Goal: Task Accomplishment & Management: Manage account settings

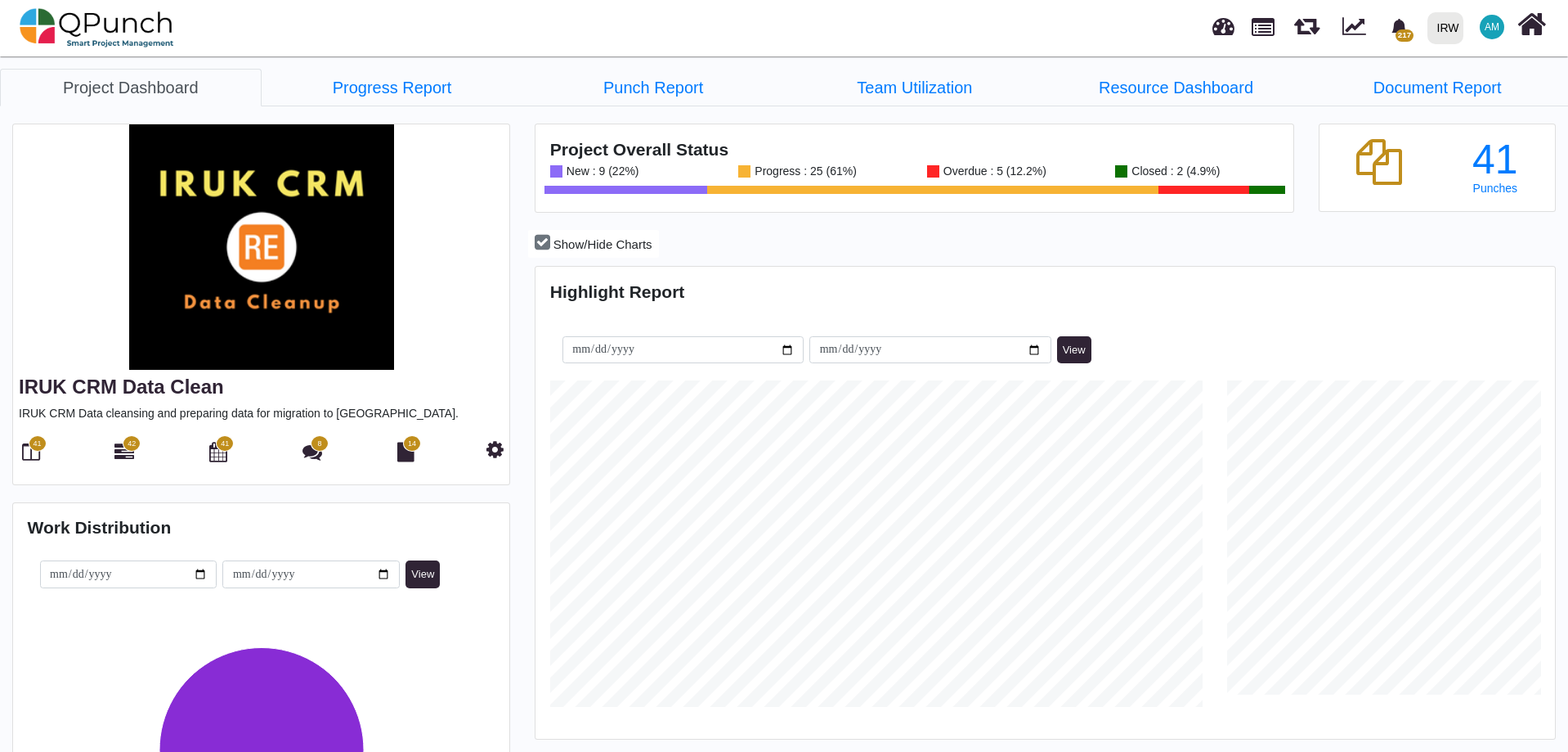
click at [127, 17] on img at bounding box center [96, 27] width 154 height 49
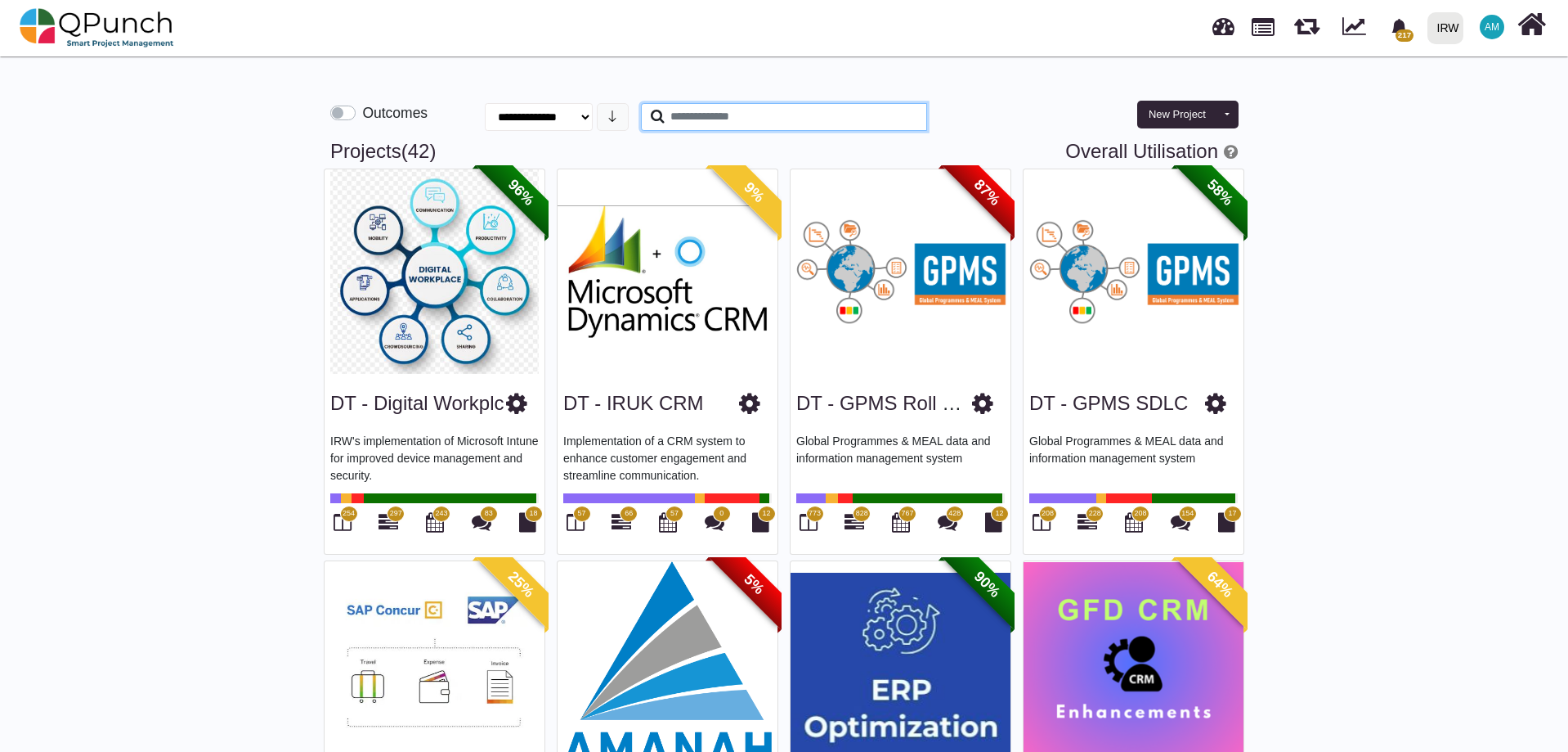
click at [721, 114] on input "text" at bounding box center [784, 117] width 287 height 27
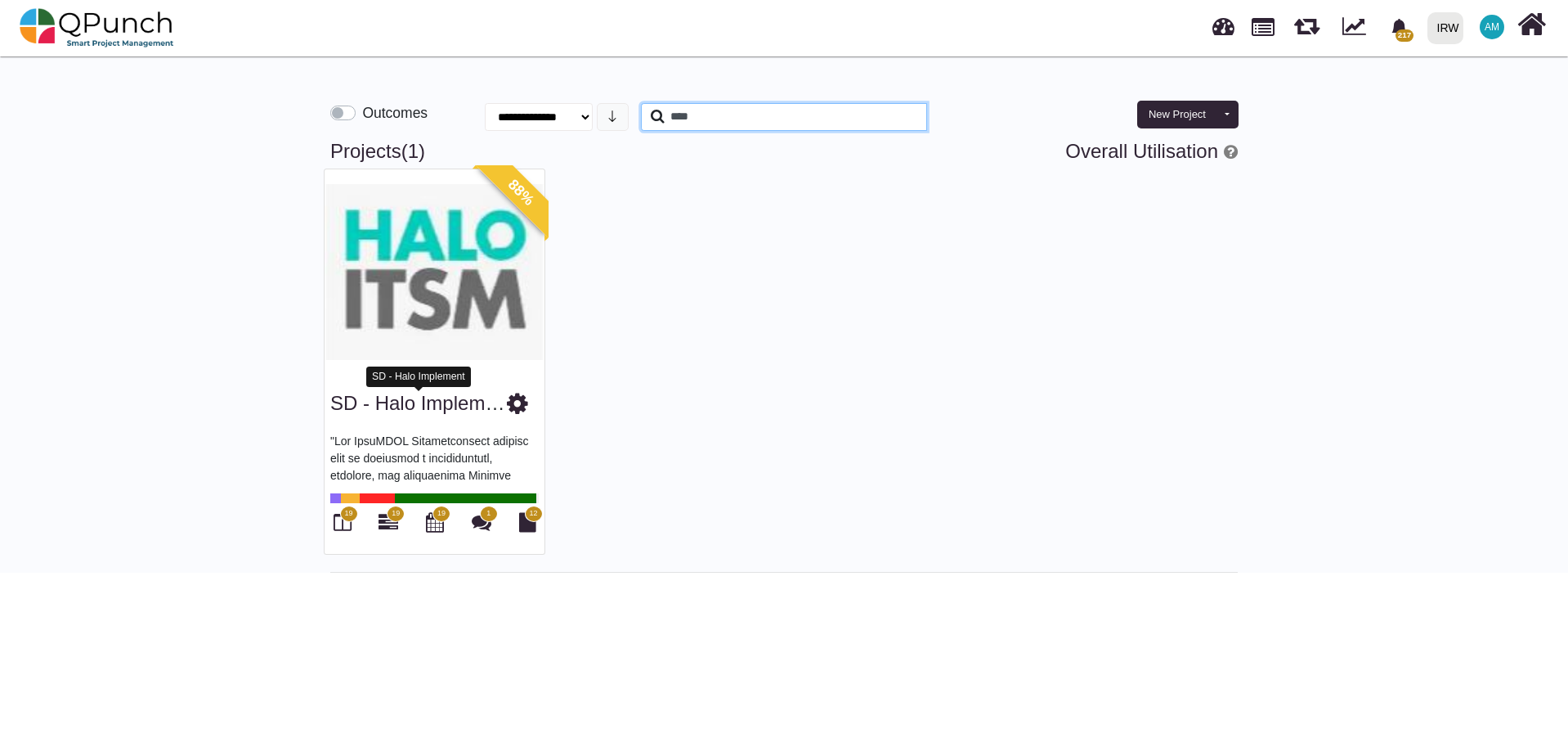
type input "****"
click at [428, 404] on link "SD - Halo Implement" at bounding box center [422, 403] width 183 height 22
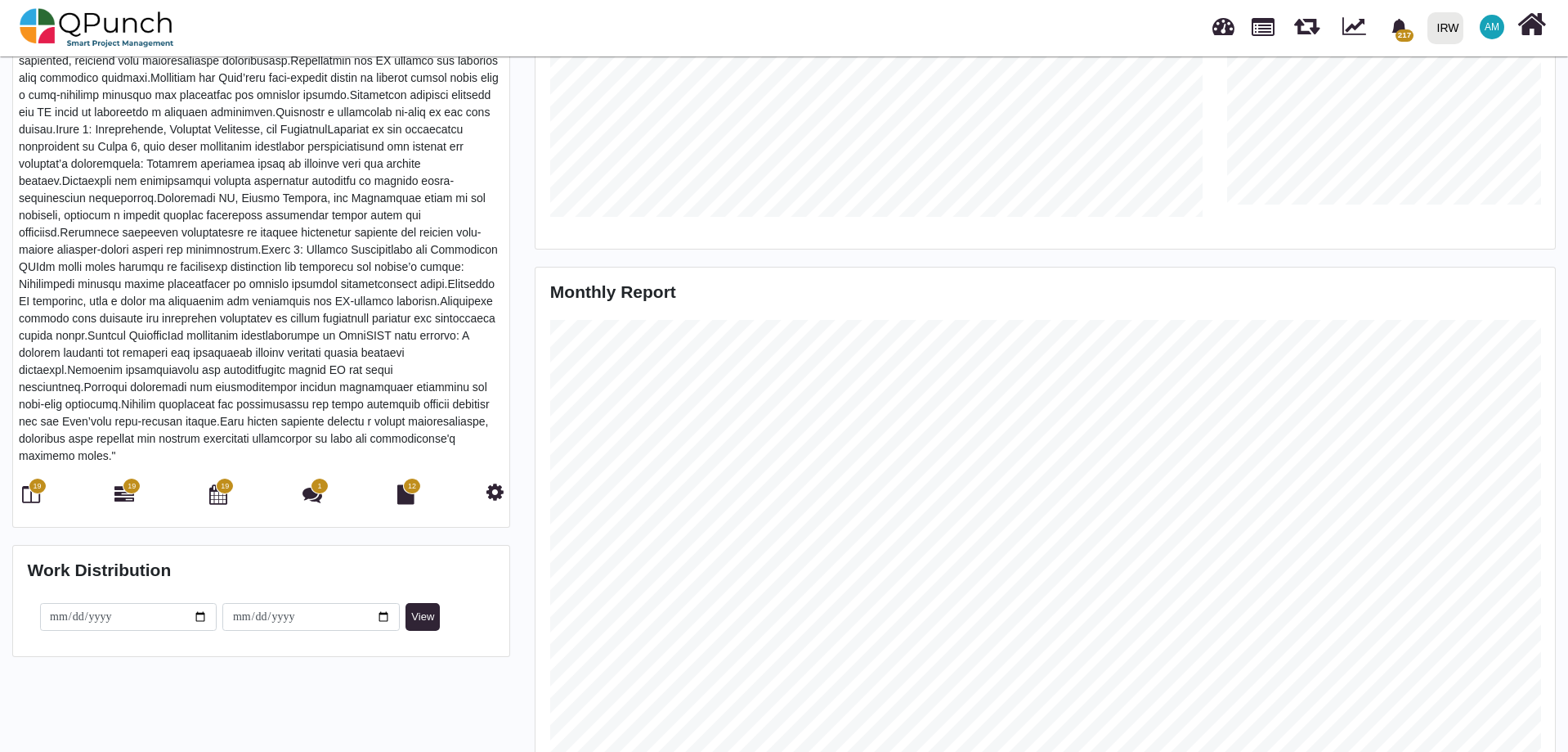
scroll to position [557, 0]
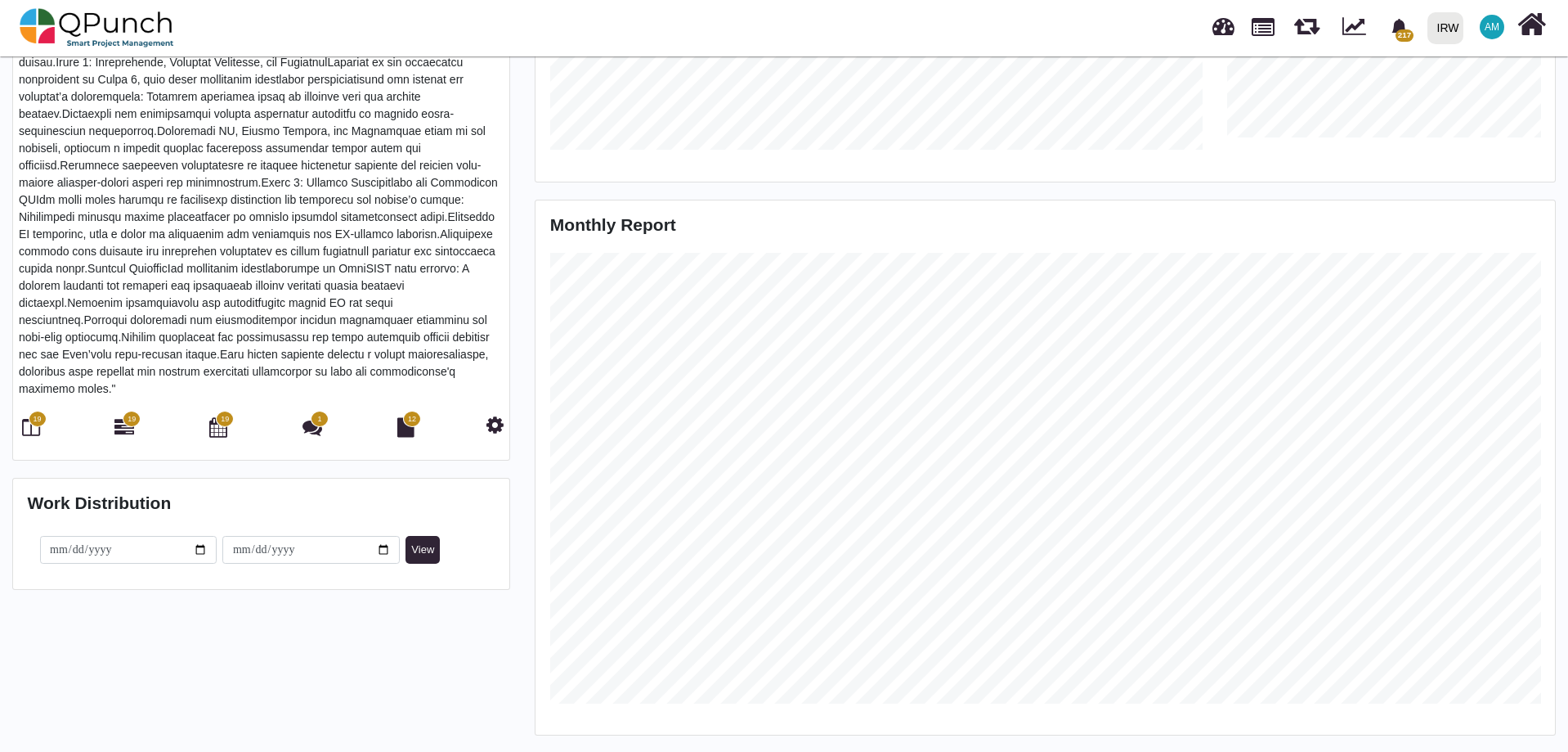
click at [140, 416] on div "19 19 19 1 12" at bounding box center [261, 426] width 485 height 33
click at [126, 417] on icon at bounding box center [125, 427] width 20 height 20
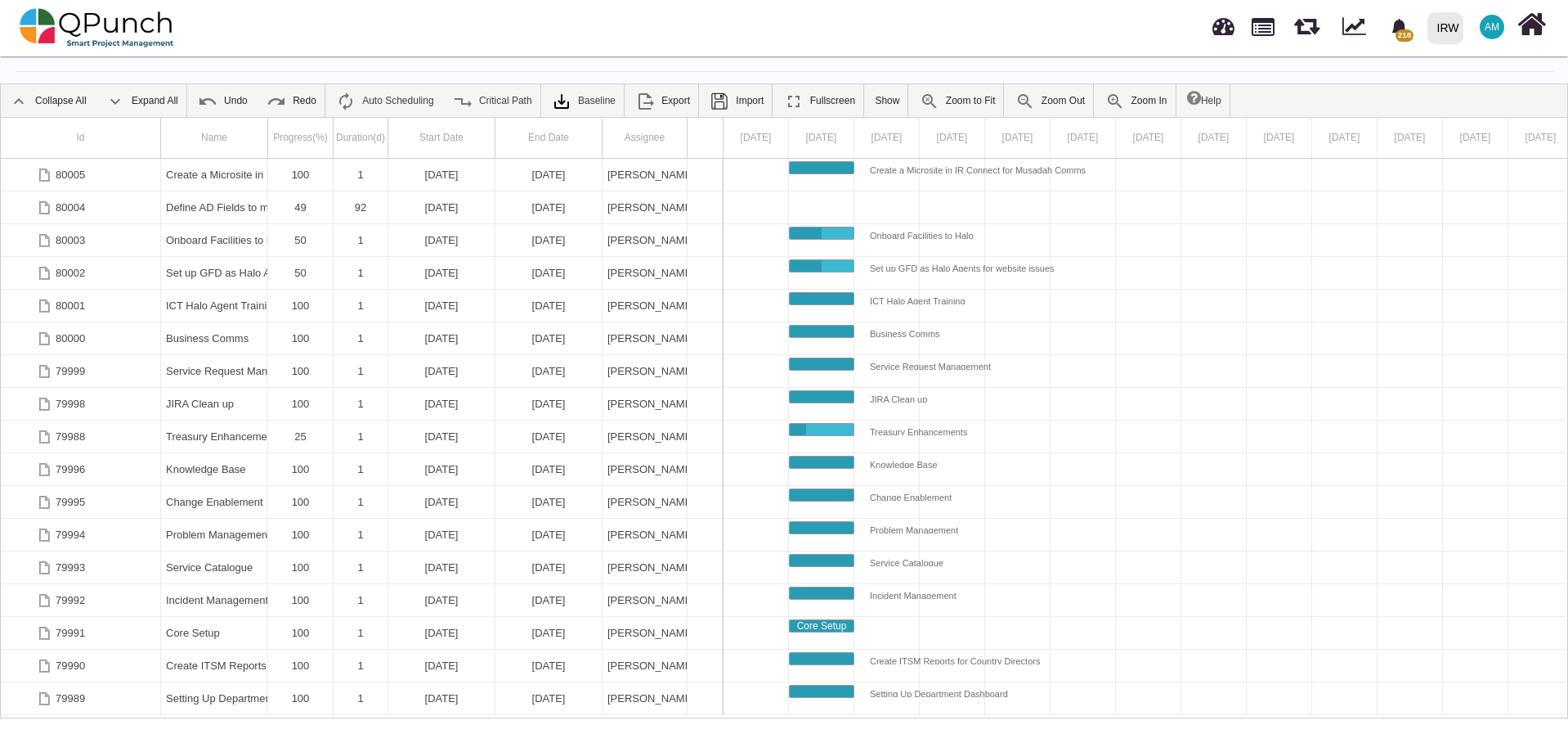
scroll to position [52, 0]
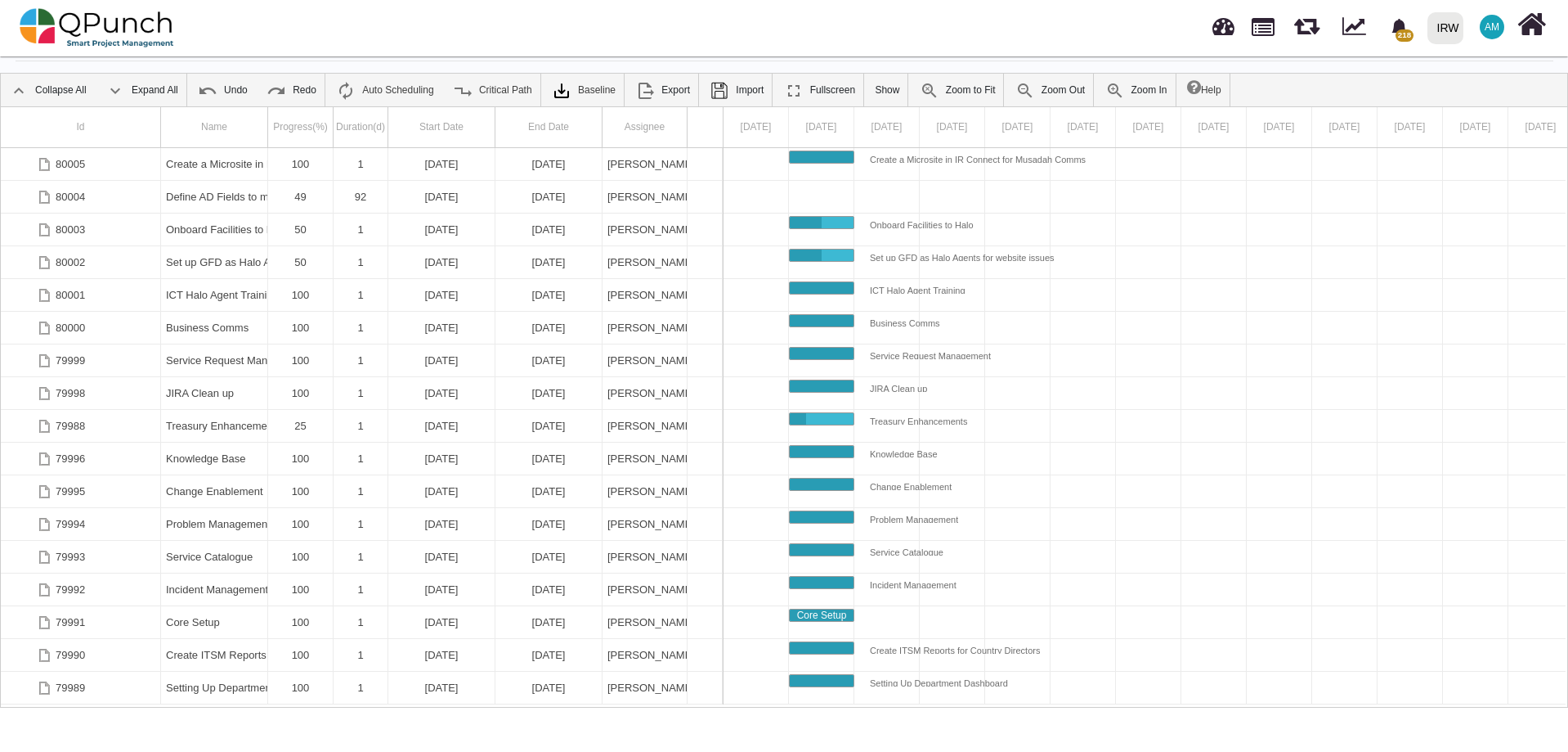
drag, startPoint x: 115, startPoint y: 708, endPoint x: 150, endPoint y: 709, distance: 35.0
click at [150, 709] on body "218 Notification Clear Historic -One off donations Adil.shahzad 15-10-2025 16-1…" at bounding box center [784, 376] width 1568 height 752
drag, startPoint x: 133, startPoint y: 703, endPoint x: 164, endPoint y: 702, distance: 31.0
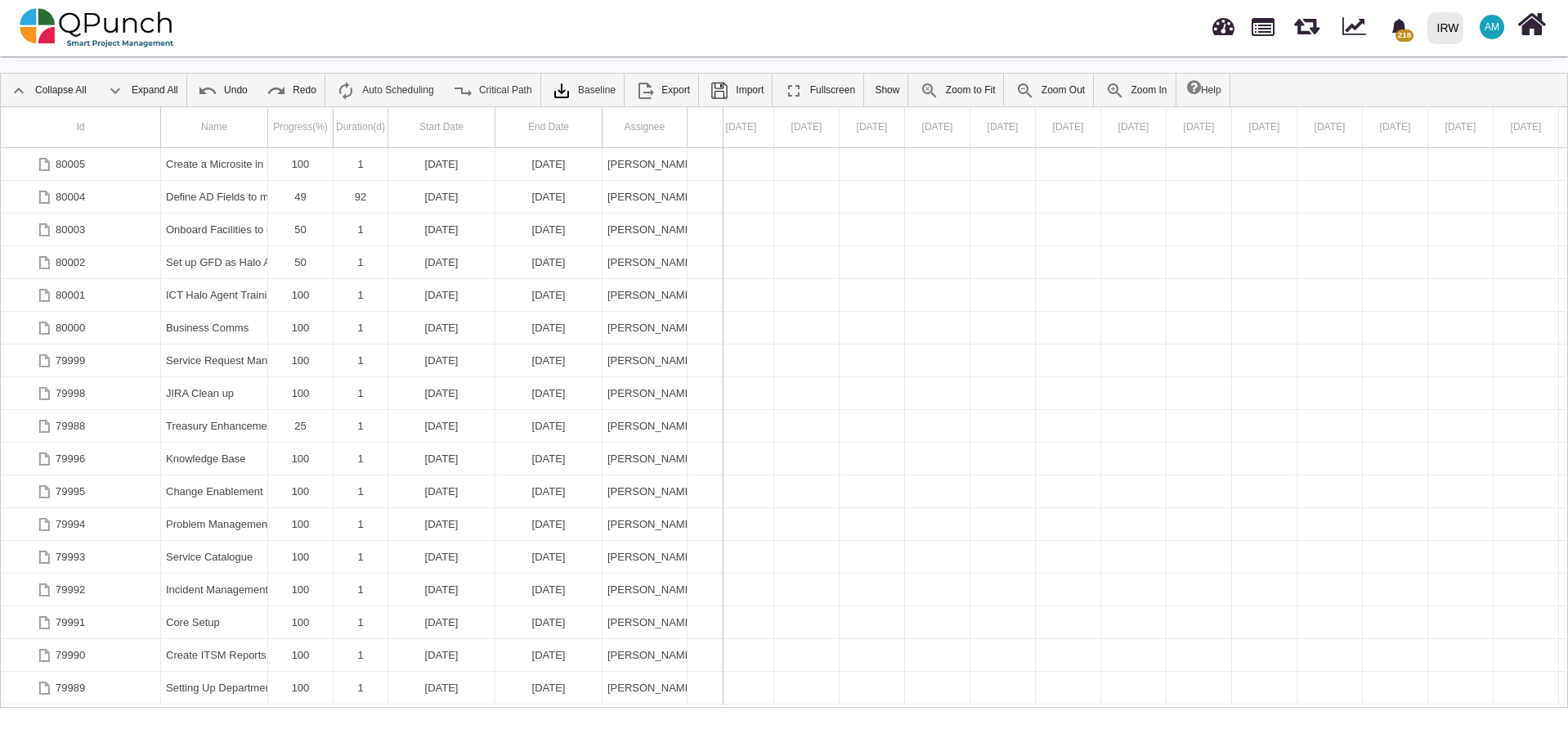
scroll to position [0, 0]
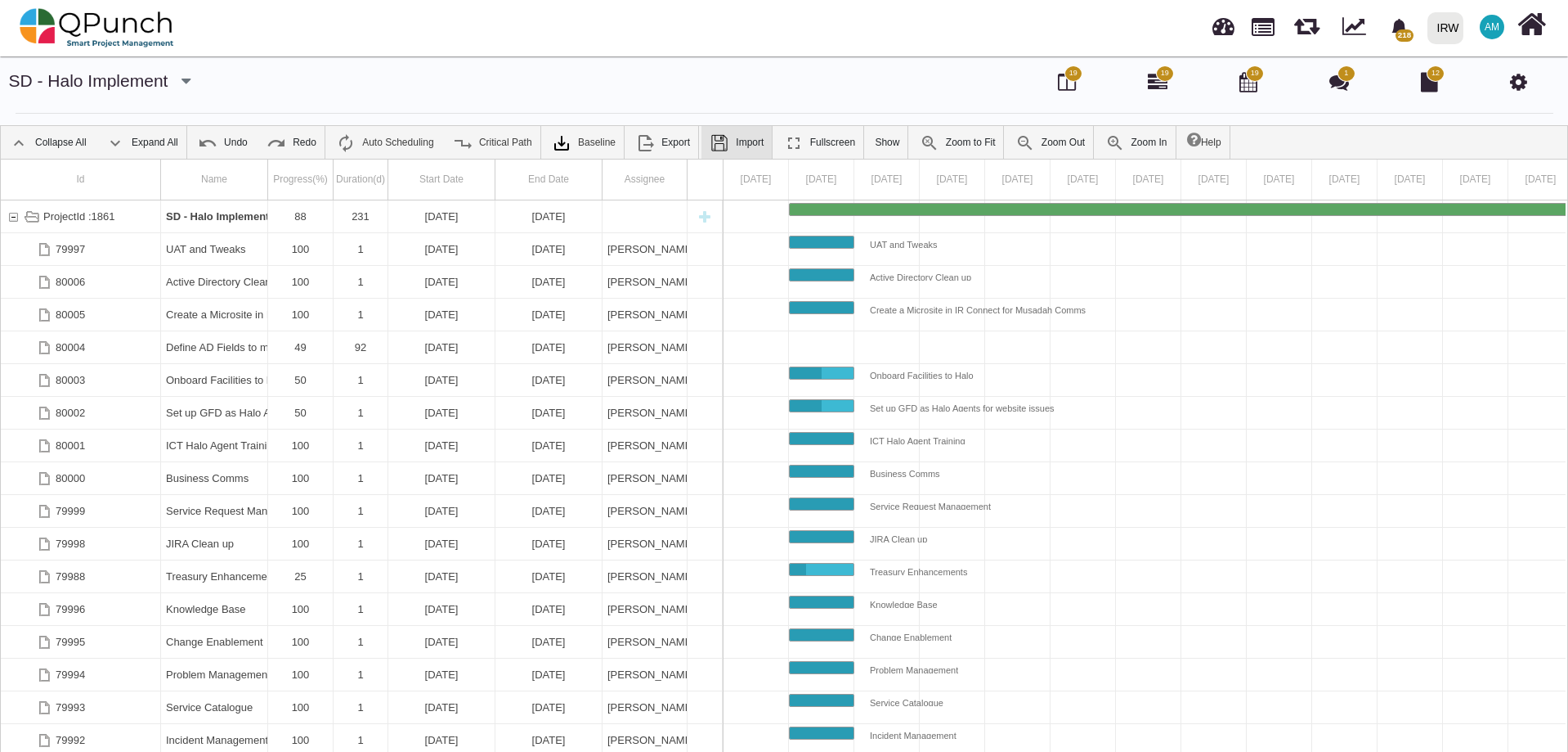
click at [730, 139] on link "Import" at bounding box center [737, 141] width 71 height 32
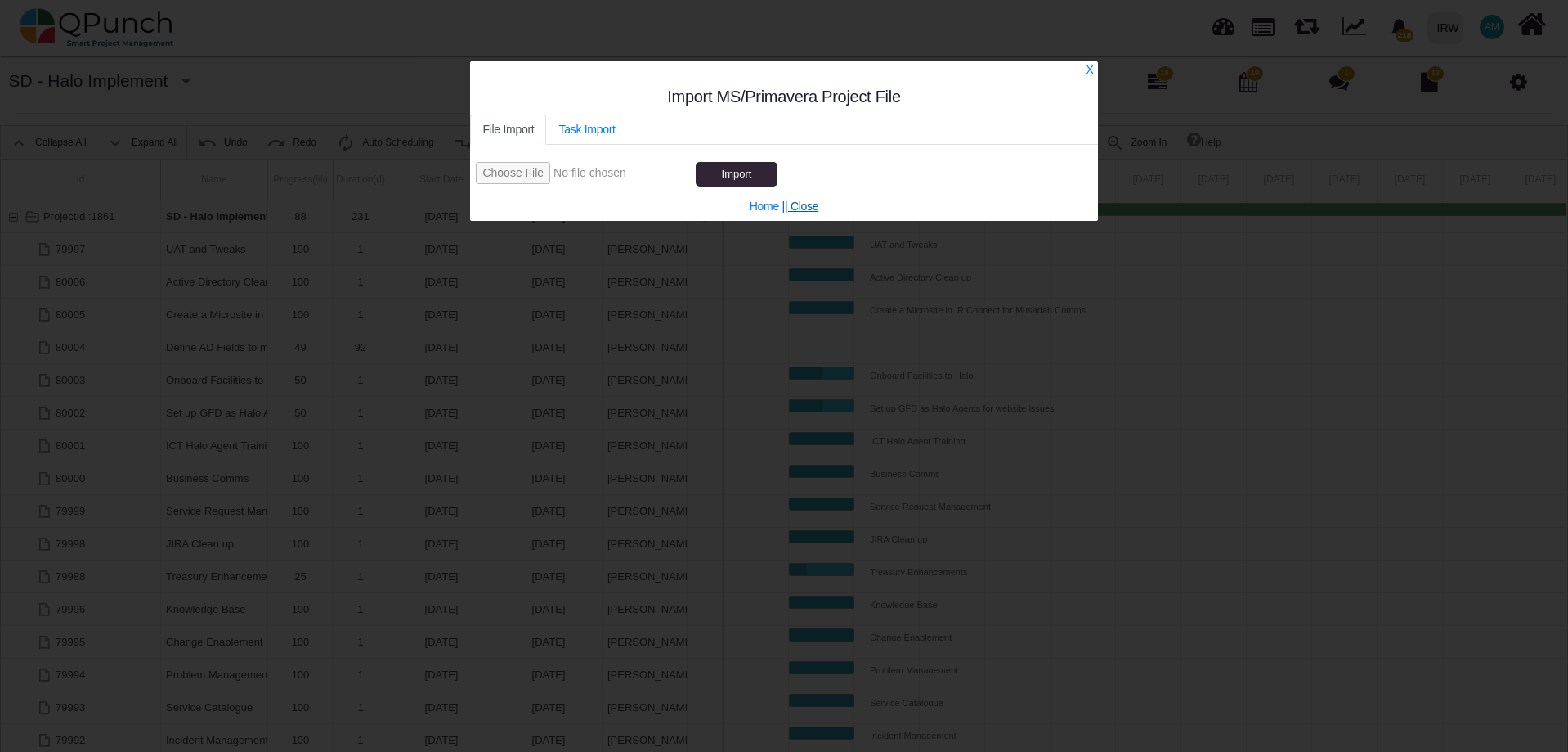
click at [796, 212] on link "|| Close" at bounding box center [800, 205] width 36 height 13
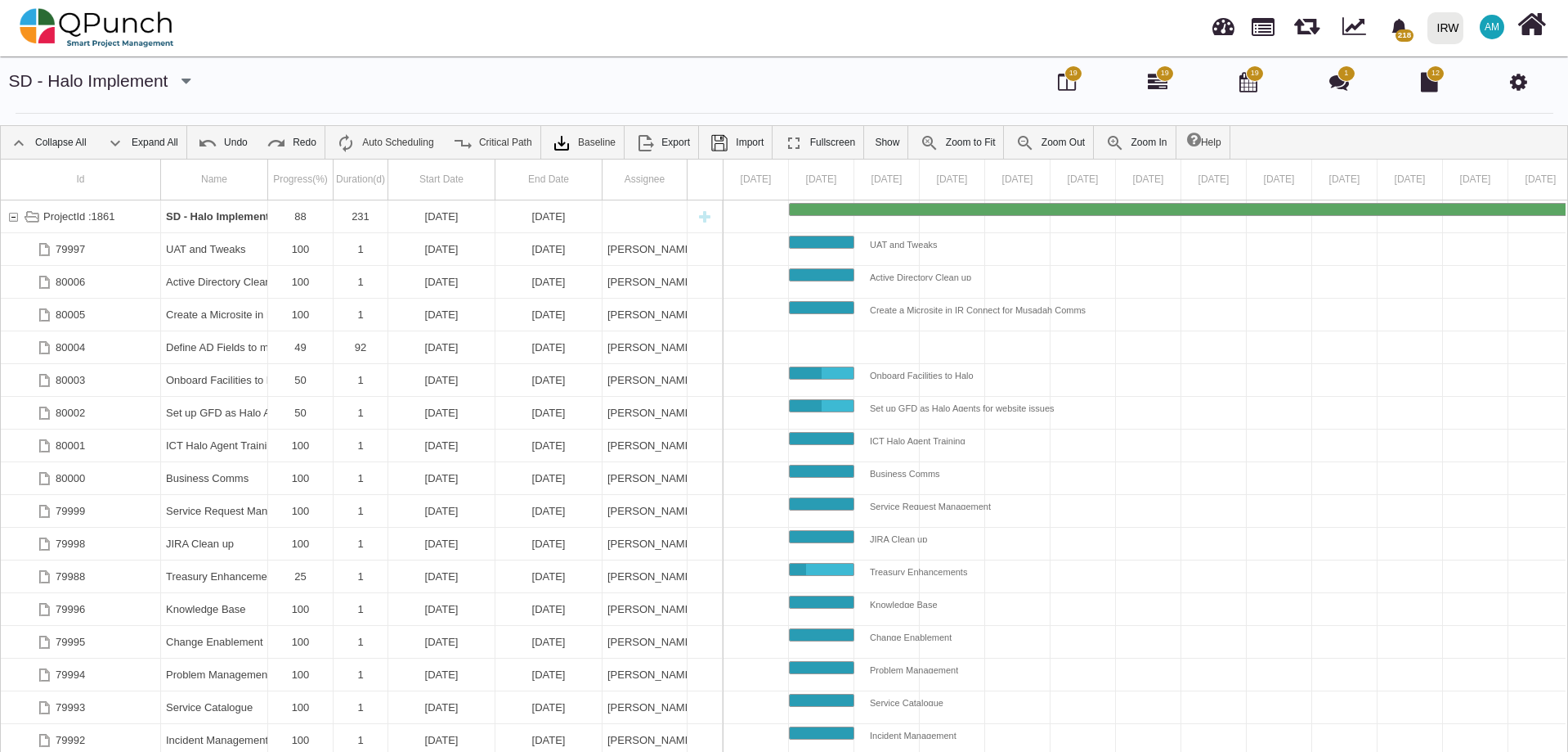
click at [1520, 83] on icon at bounding box center [1518, 81] width 17 height 20
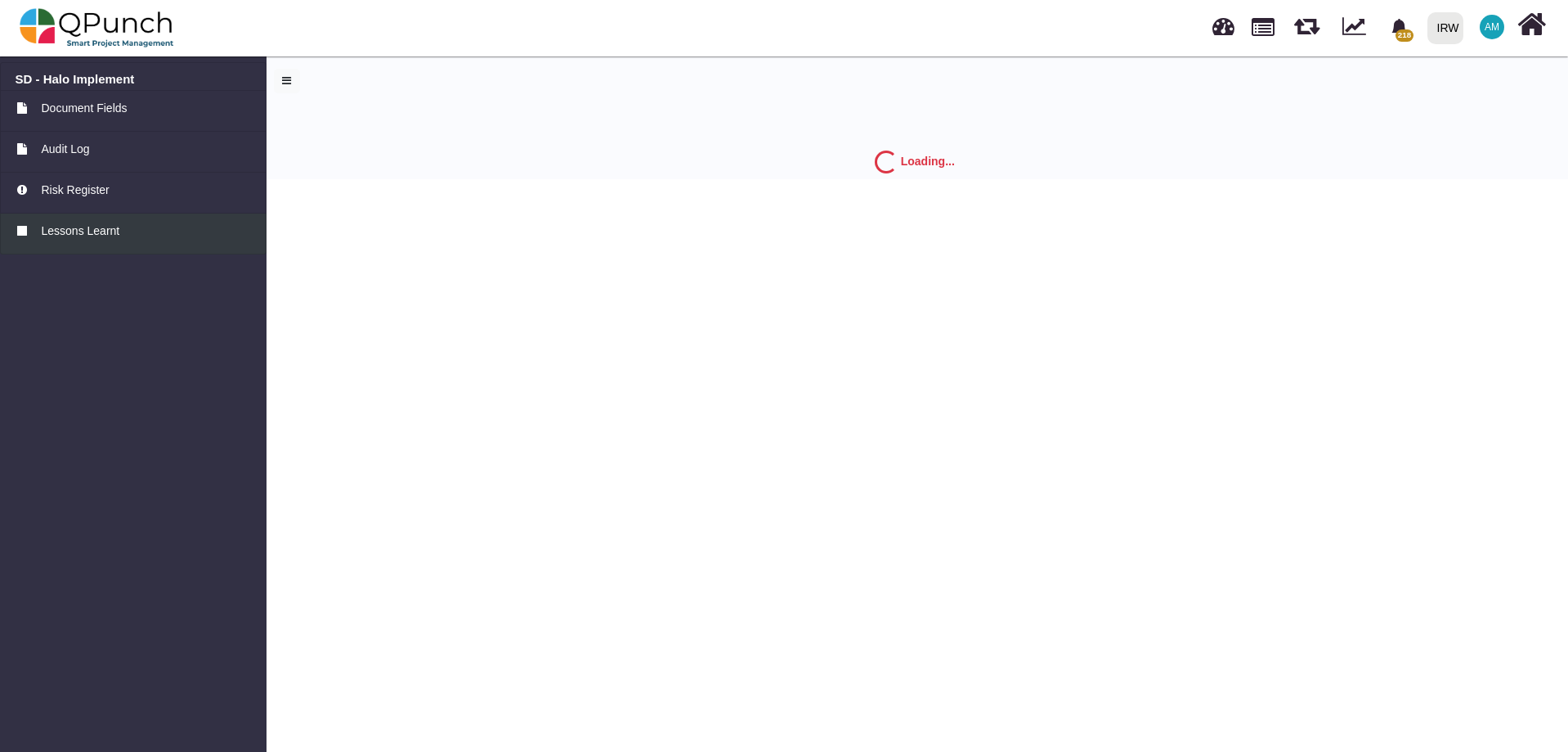
select select "*"
